Goal: Task Accomplishment & Management: Manage account settings

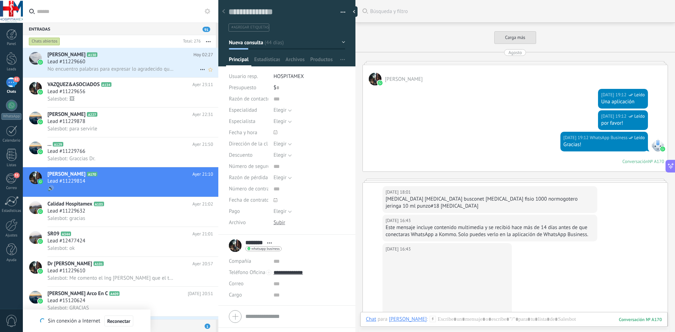
scroll to position [11, 0]
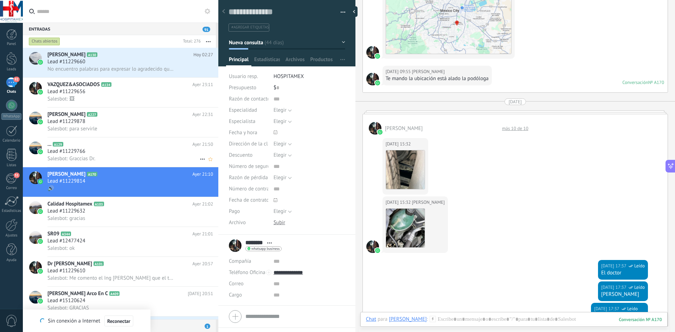
click at [124, 152] on div "Lead #11229766" at bounding box center [130, 151] width 166 height 7
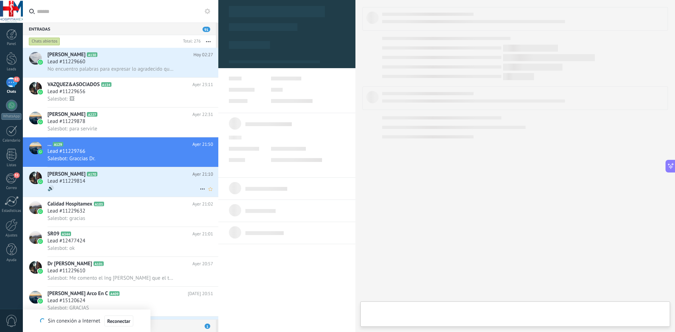
click at [126, 182] on div "Lead #11229814" at bounding box center [130, 181] width 166 height 7
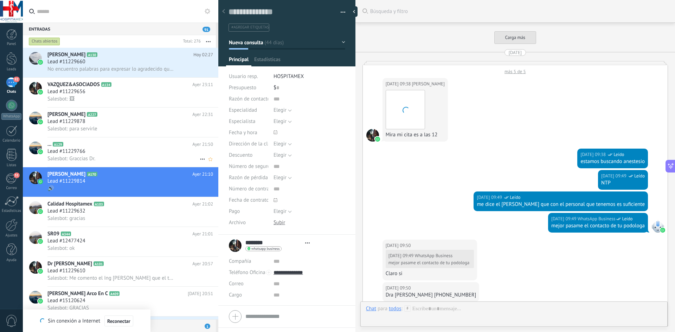
type textarea "**********"
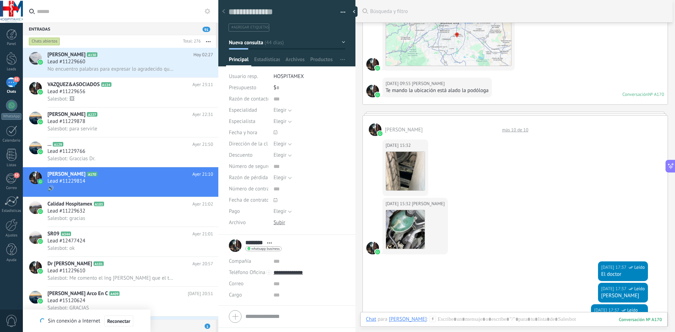
scroll to position [175, 0]
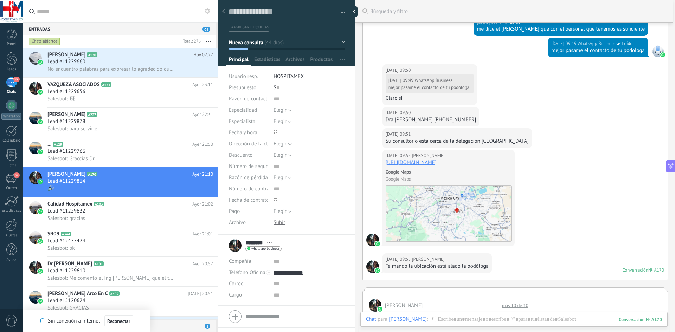
click at [439, 195] on img at bounding box center [449, 214] width 126 height 56
click at [437, 163] on link "[URL][DOMAIN_NAME]" at bounding box center [411, 162] width 51 height 7
